Goal: Information Seeking & Learning: Learn about a topic

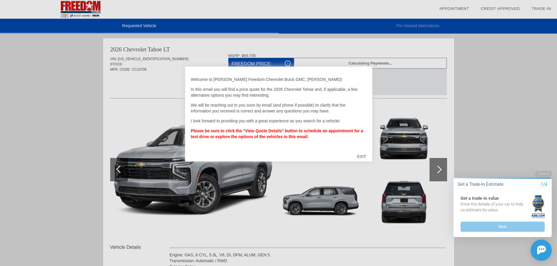
click at [361, 157] on div "EXIT" at bounding box center [361, 157] width 21 height 18
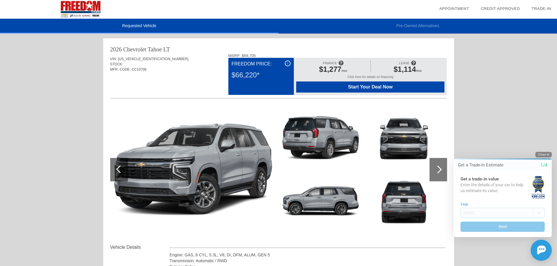
click at [548, 154] on icon "button" at bounding box center [548, 155] width 2 height 2
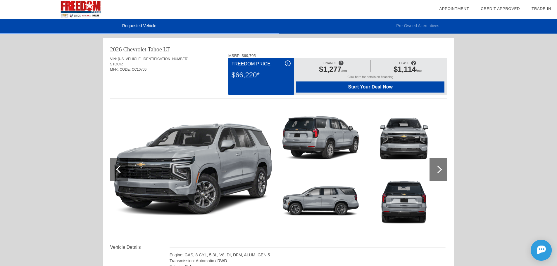
click at [437, 174] on div at bounding box center [438, 169] width 18 height 23
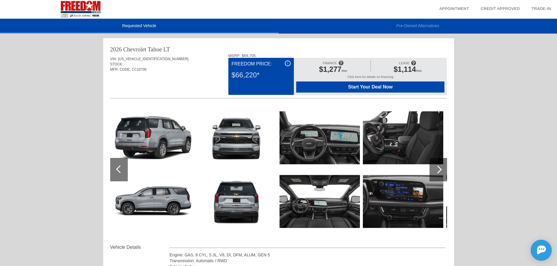
click at [437, 174] on div at bounding box center [438, 169] width 18 height 23
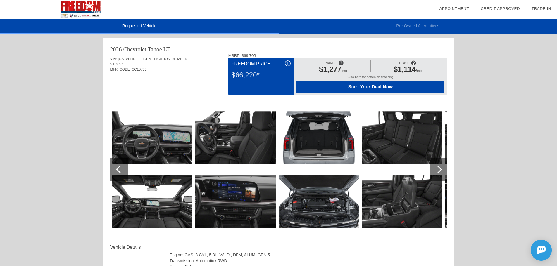
click at [437, 174] on div at bounding box center [438, 169] width 18 height 23
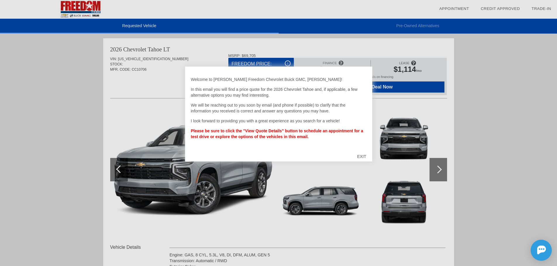
click at [365, 155] on div "EXIT" at bounding box center [361, 157] width 21 height 18
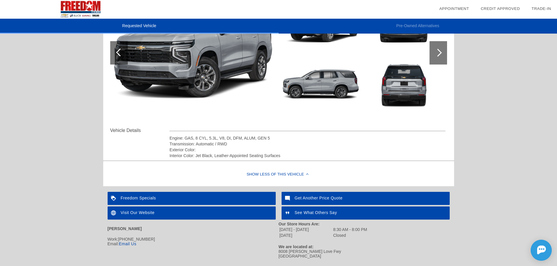
scroll to position [29, 0]
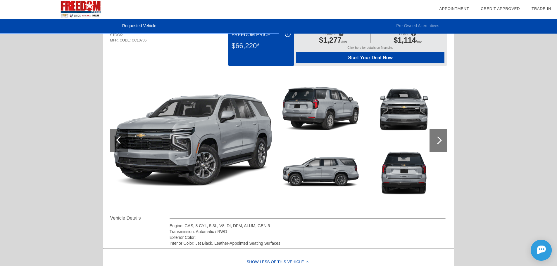
click at [436, 140] on div at bounding box center [438, 140] width 8 height 8
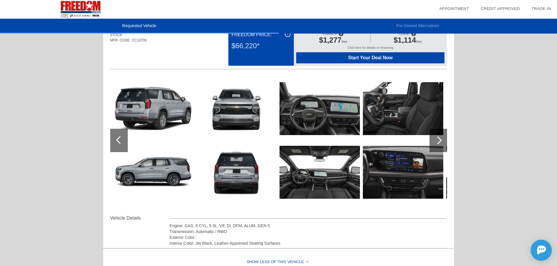
click at [436, 140] on div at bounding box center [438, 140] width 8 height 8
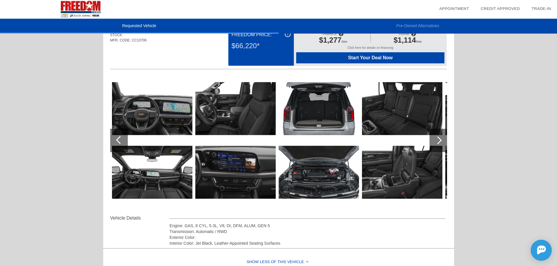
click at [436, 140] on div at bounding box center [438, 140] width 8 height 8
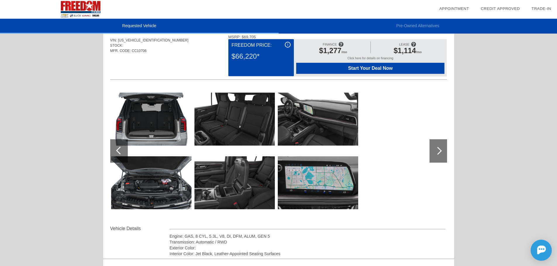
scroll to position [0, 0]
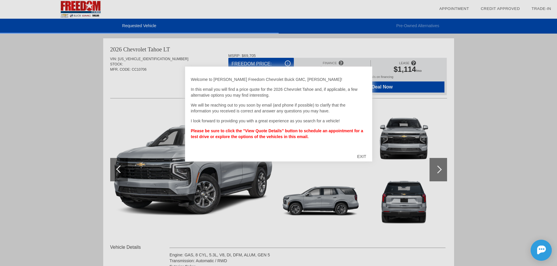
click at [364, 156] on div "EXIT" at bounding box center [361, 157] width 21 height 18
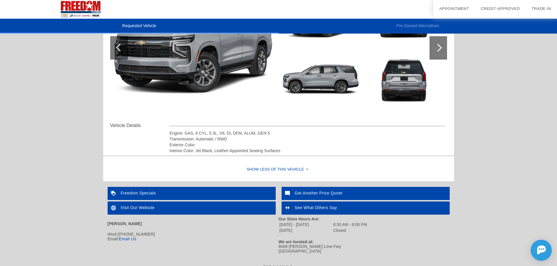
scroll to position [127, 0]
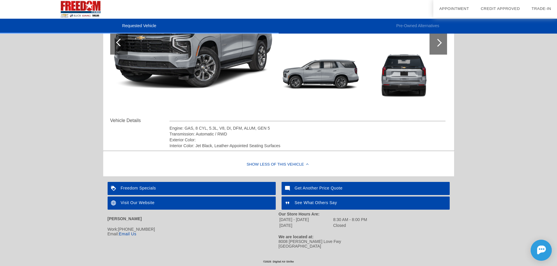
click at [144, 206] on div "Visit Our Website" at bounding box center [192, 203] width 168 height 13
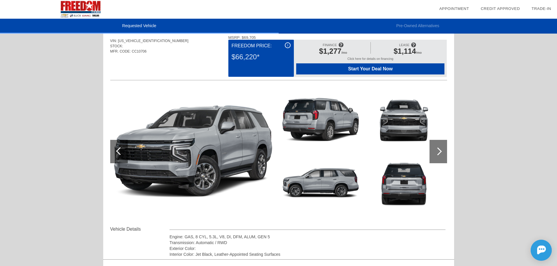
scroll to position [0, 0]
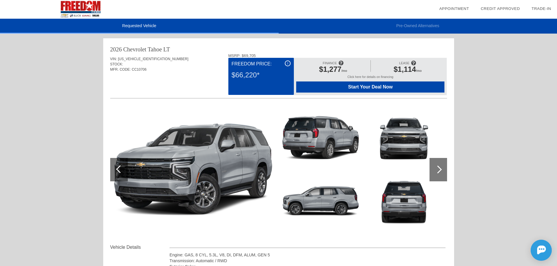
click at [387, 76] on div "Click here for details on financing" at bounding box center [370, 78] width 148 height 6
